Goal: Obtain resource: Obtain resource

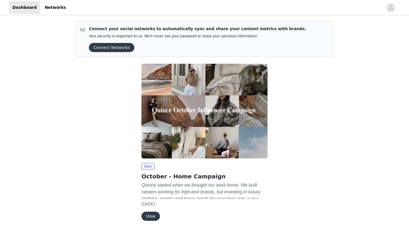
click at [154, 216] on button "View" at bounding box center [150, 215] width 18 height 9
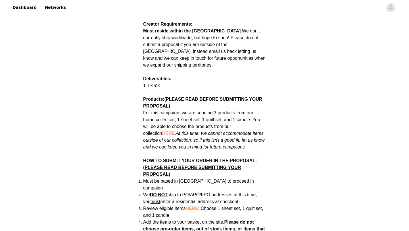
scroll to position [264, 0]
click at [162, 130] on span "HERE" at bounding box center [168, 132] width 12 height 5
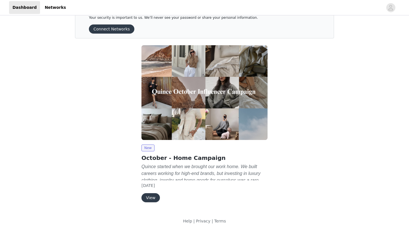
click at [148, 200] on button "View" at bounding box center [150, 197] width 18 height 9
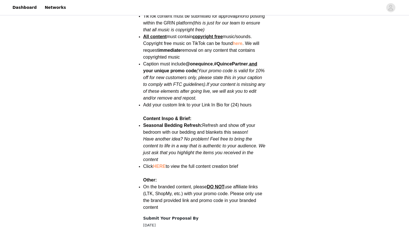
scroll to position [660, 0]
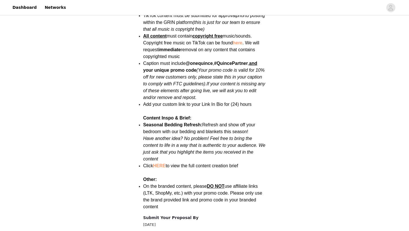
click at [163, 163] on link "HERE" at bounding box center [159, 165] width 12 height 5
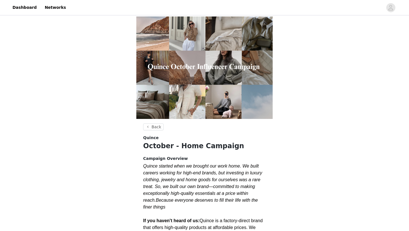
scroll to position [18, 0]
